Goal: Information Seeking & Learning: Understand process/instructions

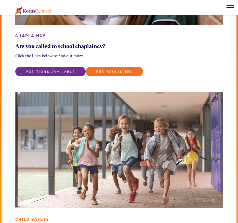
scroll to position [649, 0]
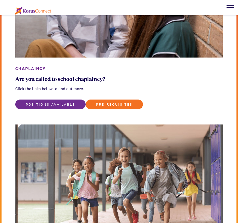
click at [225, 9] on div at bounding box center [229, 7] width 15 height 15
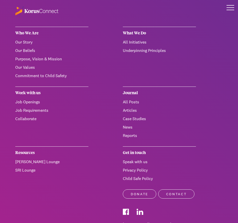
click at [148, 179] on link "Child Safe Policy" at bounding box center [138, 178] width 30 height 5
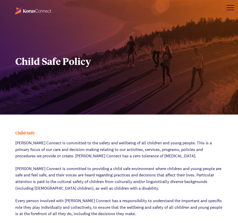
click at [33, 11] on img at bounding box center [33, 11] width 36 height 8
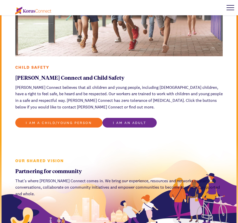
scroll to position [840, 0]
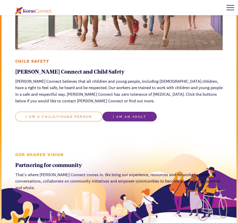
click at [88, 112] on link "I am a child/young person" at bounding box center [58, 117] width 87 height 10
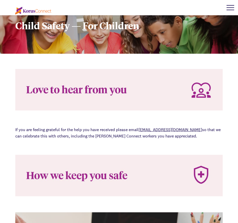
scroll to position [840, 0]
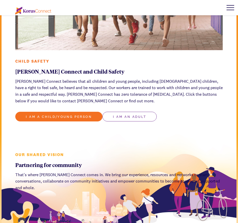
click at [131, 115] on link "I am an adult" at bounding box center [129, 117] width 54 height 10
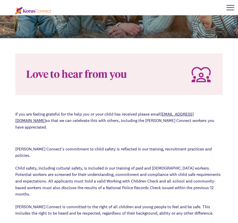
scroll to position [153, 0]
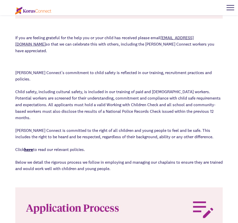
click at [28, 147] on strong "here" at bounding box center [28, 149] width 9 height 5
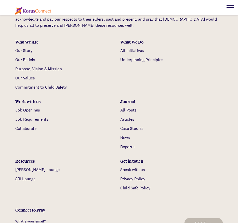
scroll to position [305, 0]
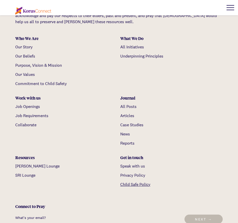
click at [135, 186] on link "Child Safe Policy" at bounding box center [135, 184] width 30 height 5
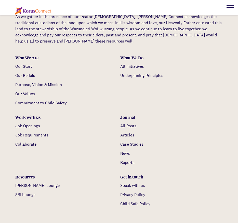
scroll to position [305, 0]
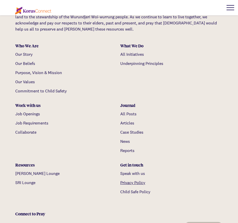
click at [135, 183] on link "Privacy Policy" at bounding box center [132, 182] width 25 height 5
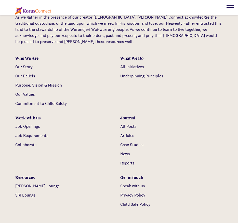
scroll to position [2285, 0]
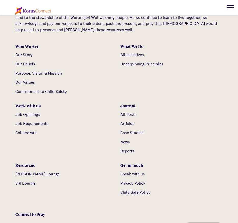
click at [144, 190] on link "Child Safe Policy" at bounding box center [135, 192] width 30 height 5
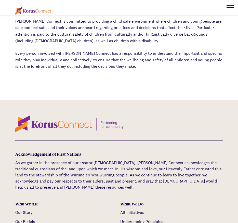
scroll to position [76, 0]
